Goal: Find specific page/section: Find specific page/section

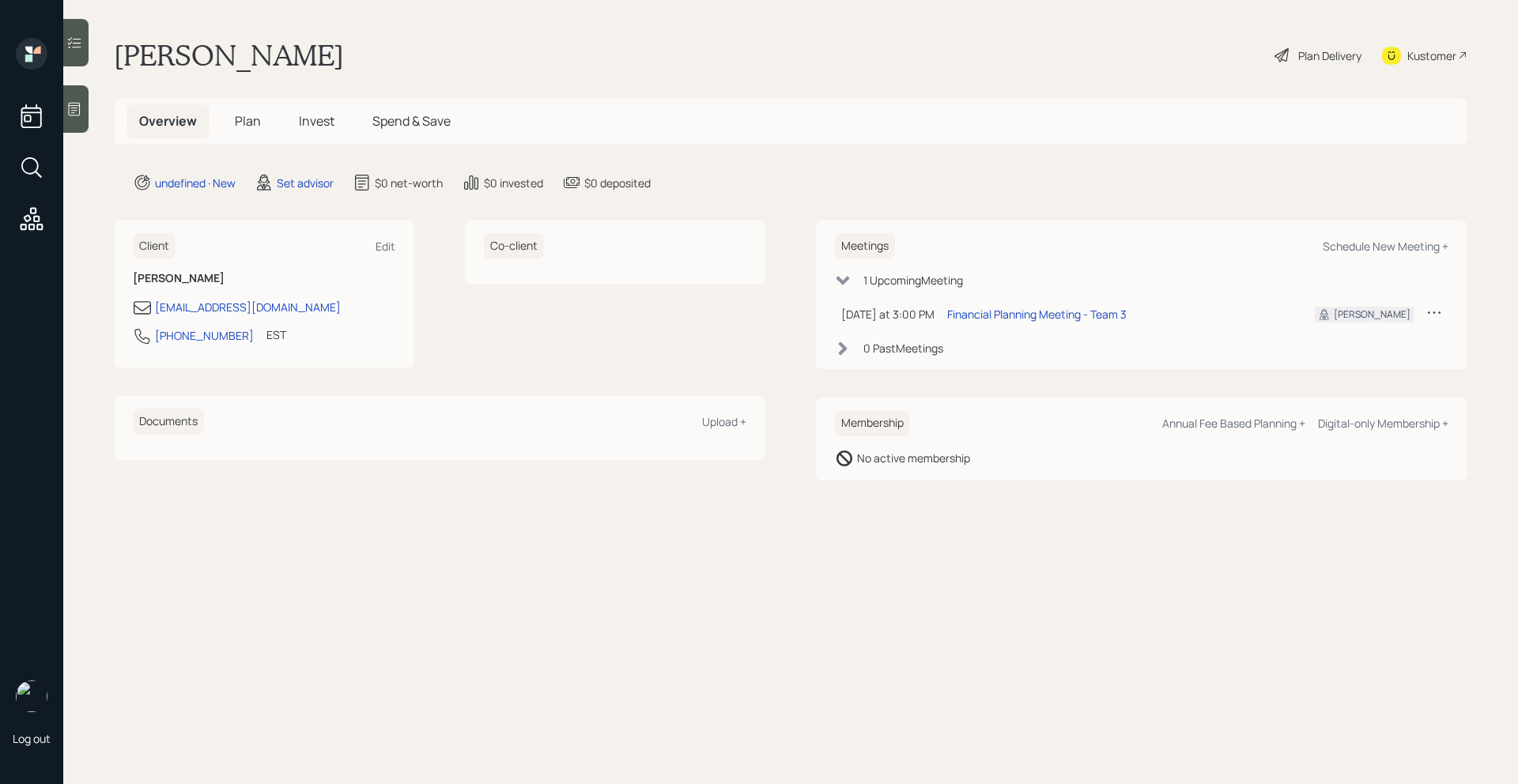
click at [1456, 58] on div "Kustomer" at bounding box center [1425, 55] width 86 height 35
